Goal: Task Accomplishment & Management: Manage account settings

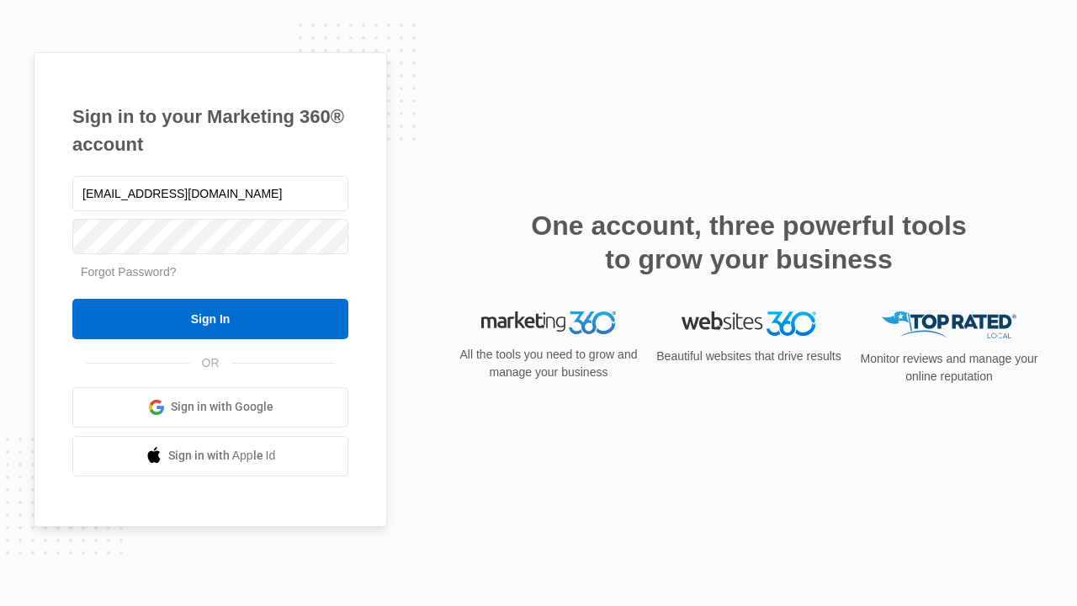
type input "[EMAIL_ADDRESS][DOMAIN_NAME]"
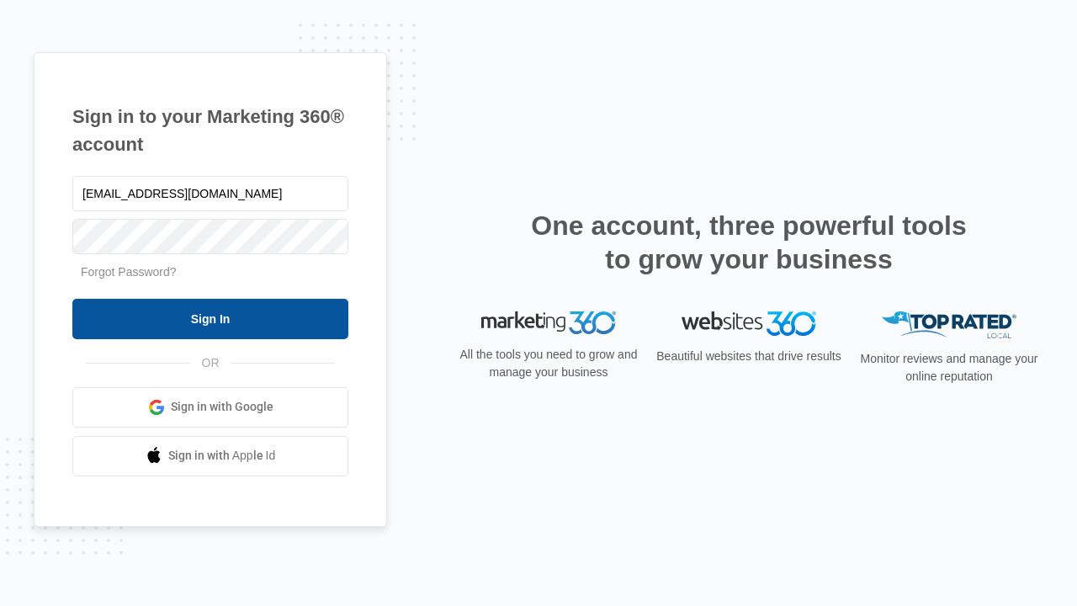
click at [210, 318] on input "Sign In" at bounding box center [210, 319] width 276 height 40
